Goal: Check status: Check status

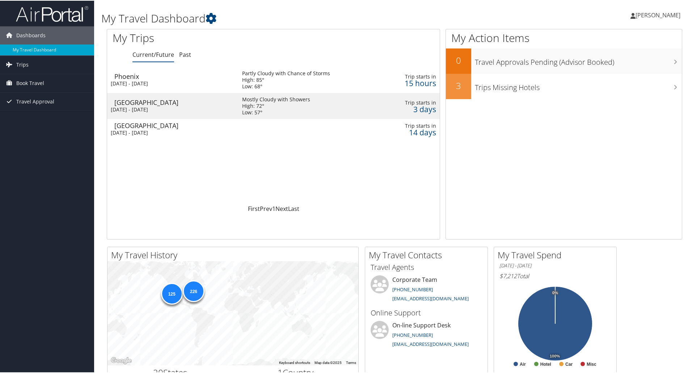
click at [188, 85] on div "[DATE] - [DATE]" at bounding box center [171, 83] width 121 height 7
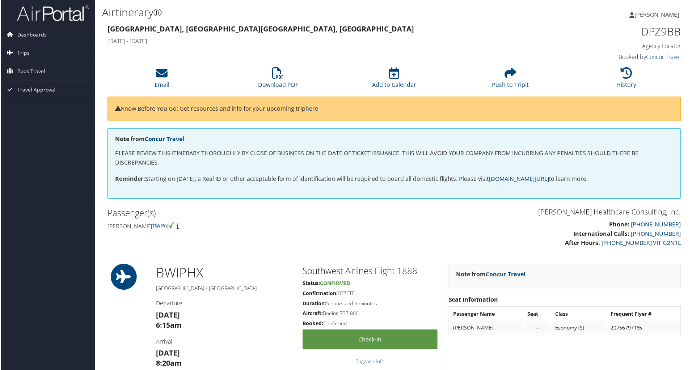
click at [21, 53] on span "Trips" at bounding box center [22, 53] width 12 height 18
click at [26, 66] on link "Current/Future Trips" at bounding box center [47, 67] width 94 height 11
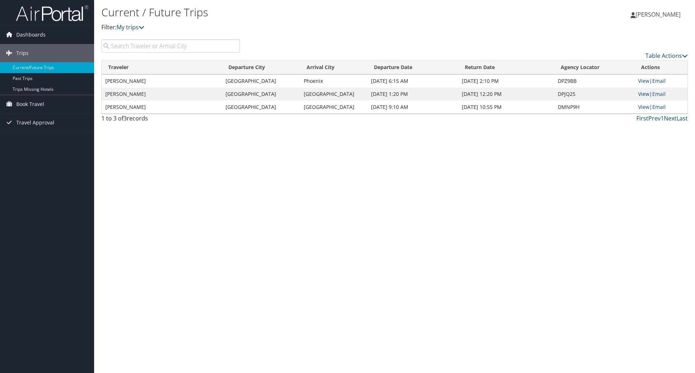
click at [645, 95] on link "View" at bounding box center [643, 94] width 11 height 7
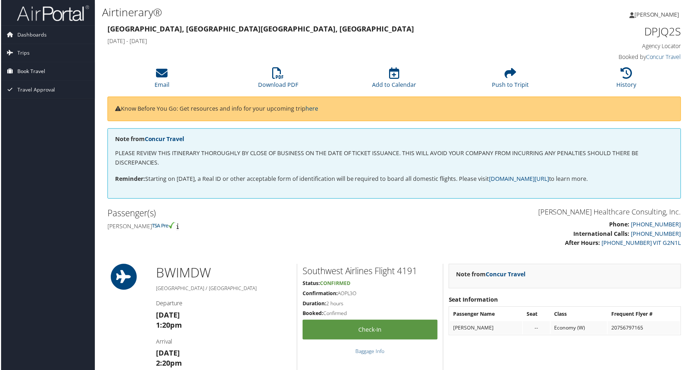
click at [31, 73] on span "Book Travel" at bounding box center [30, 72] width 28 height 18
click at [37, 108] on link "Book/Manage Online Trips" at bounding box center [47, 107] width 94 height 11
